Goal: Navigation & Orientation: Find specific page/section

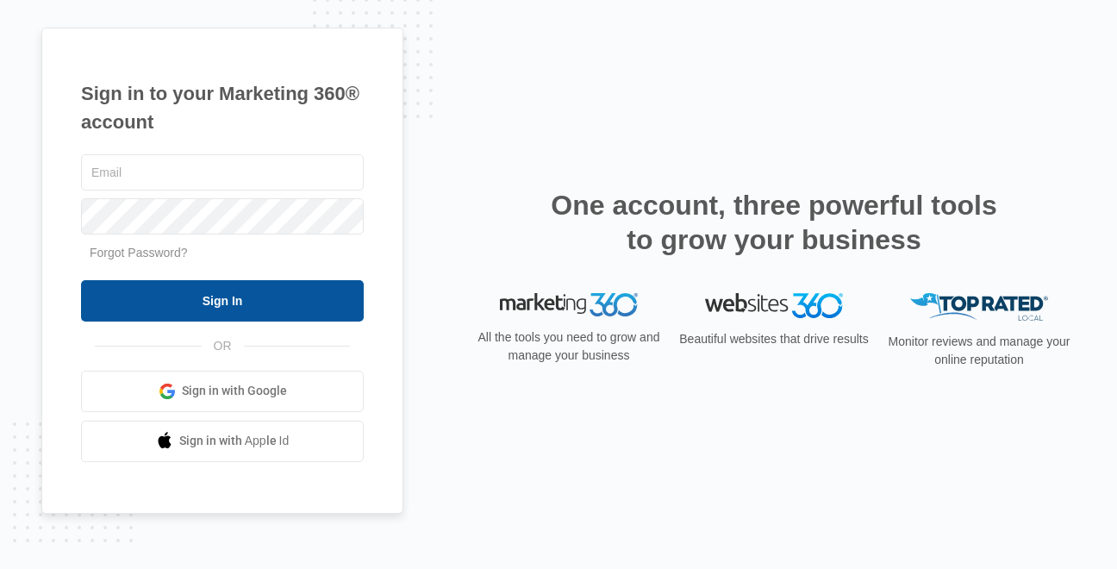
type input "stevevazquezphd@gmail.com"
click at [260, 307] on input "Sign In" at bounding box center [222, 300] width 283 height 41
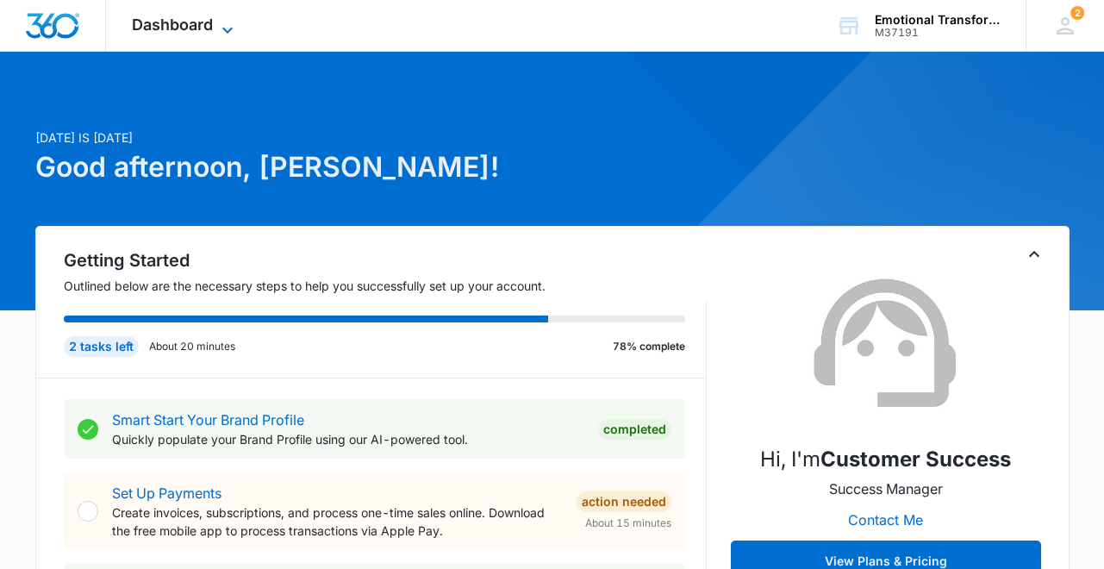
click at [182, 22] on span "Dashboard" at bounding box center [172, 25] width 81 height 18
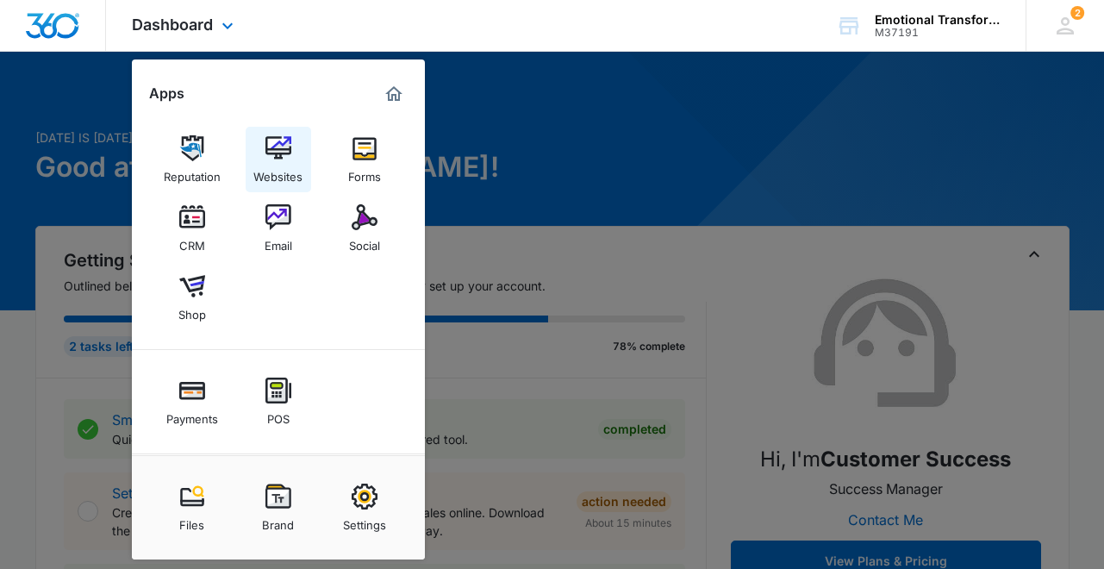
click at [270, 163] on div "Websites" at bounding box center [277, 172] width 49 height 22
